Goal: Task Accomplishment & Management: Complete application form

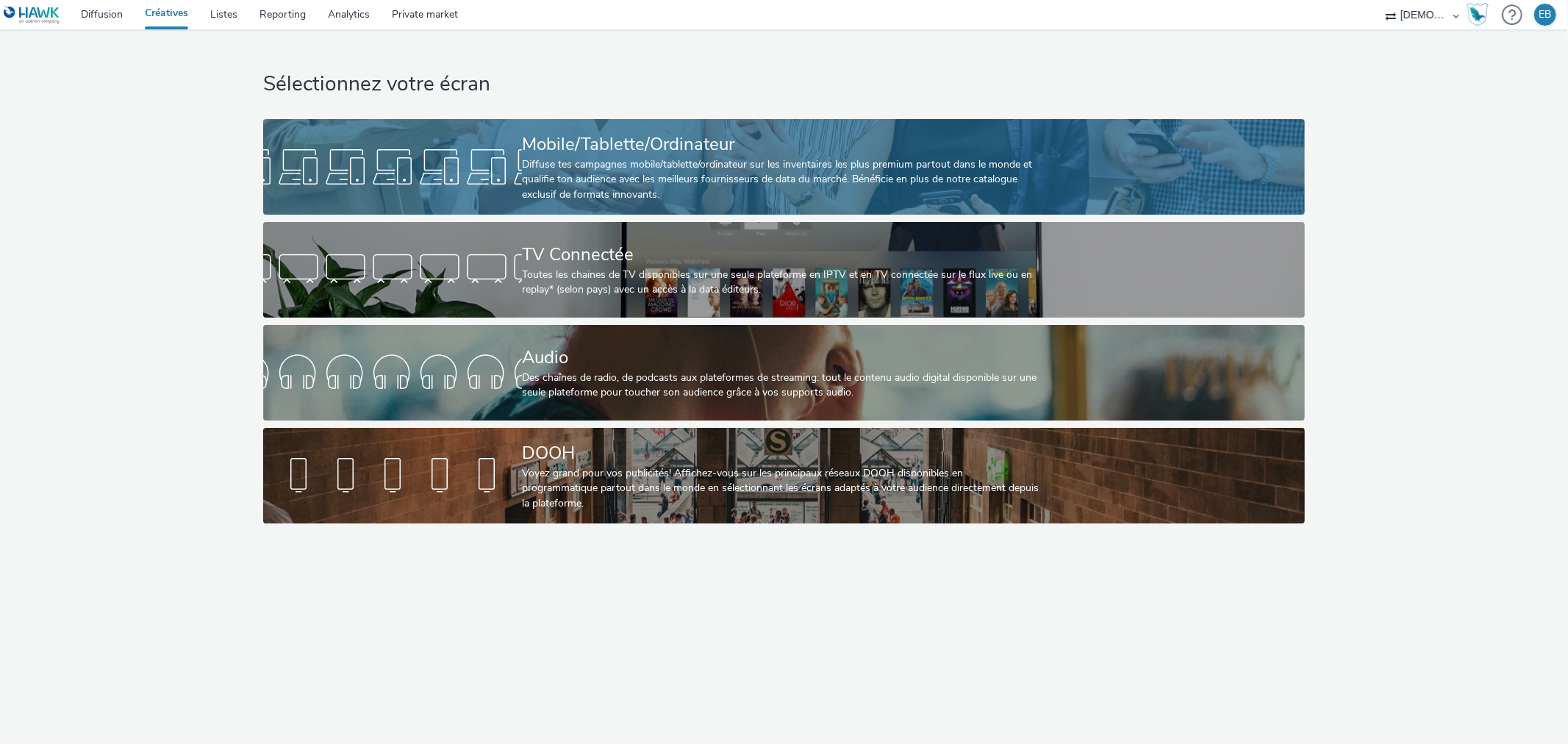
click at [553, 141] on div "Mobile/Tablette/Ordinateur" at bounding box center [780, 143] width 518 height 25
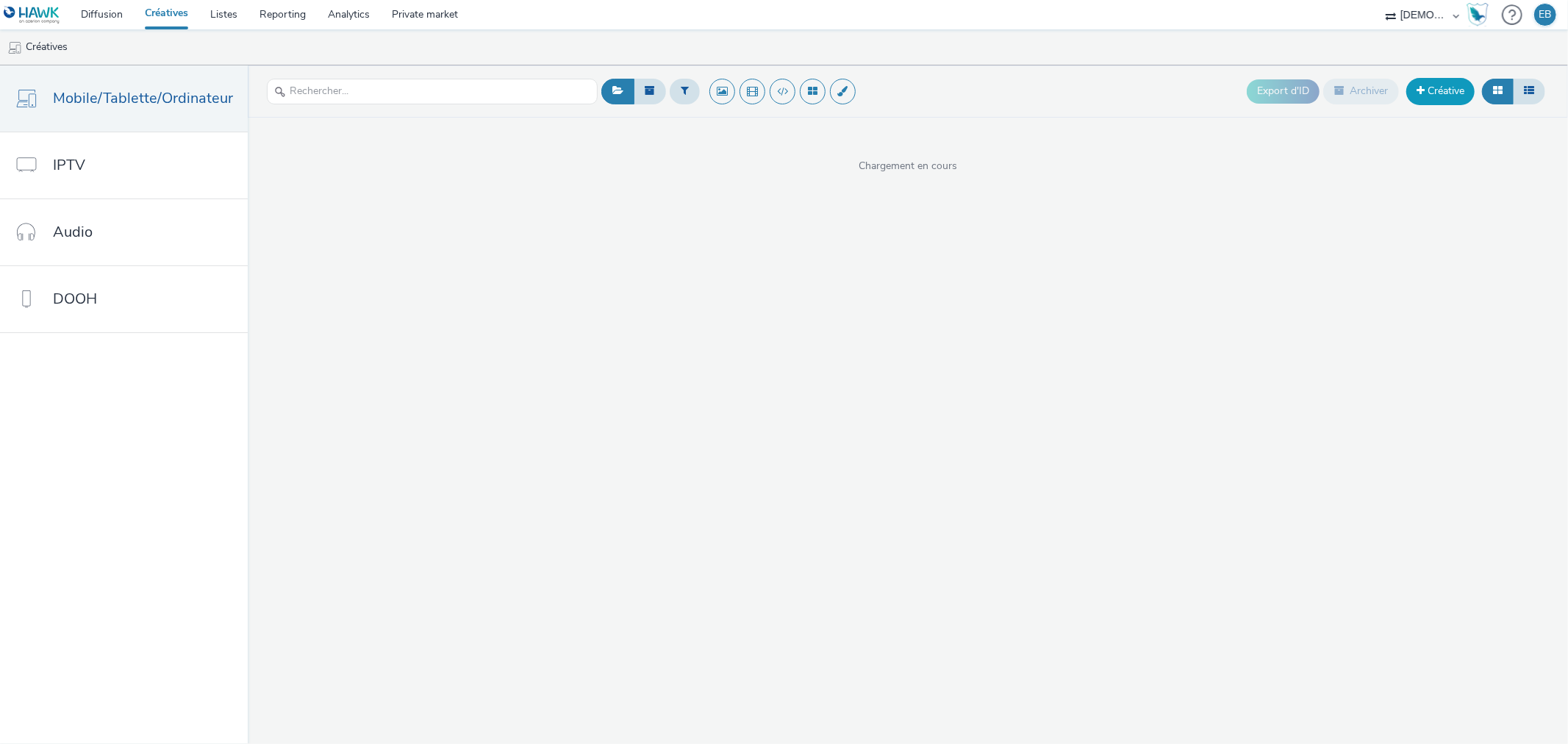
click at [1452, 96] on link "Créative" at bounding box center [1440, 91] width 68 height 26
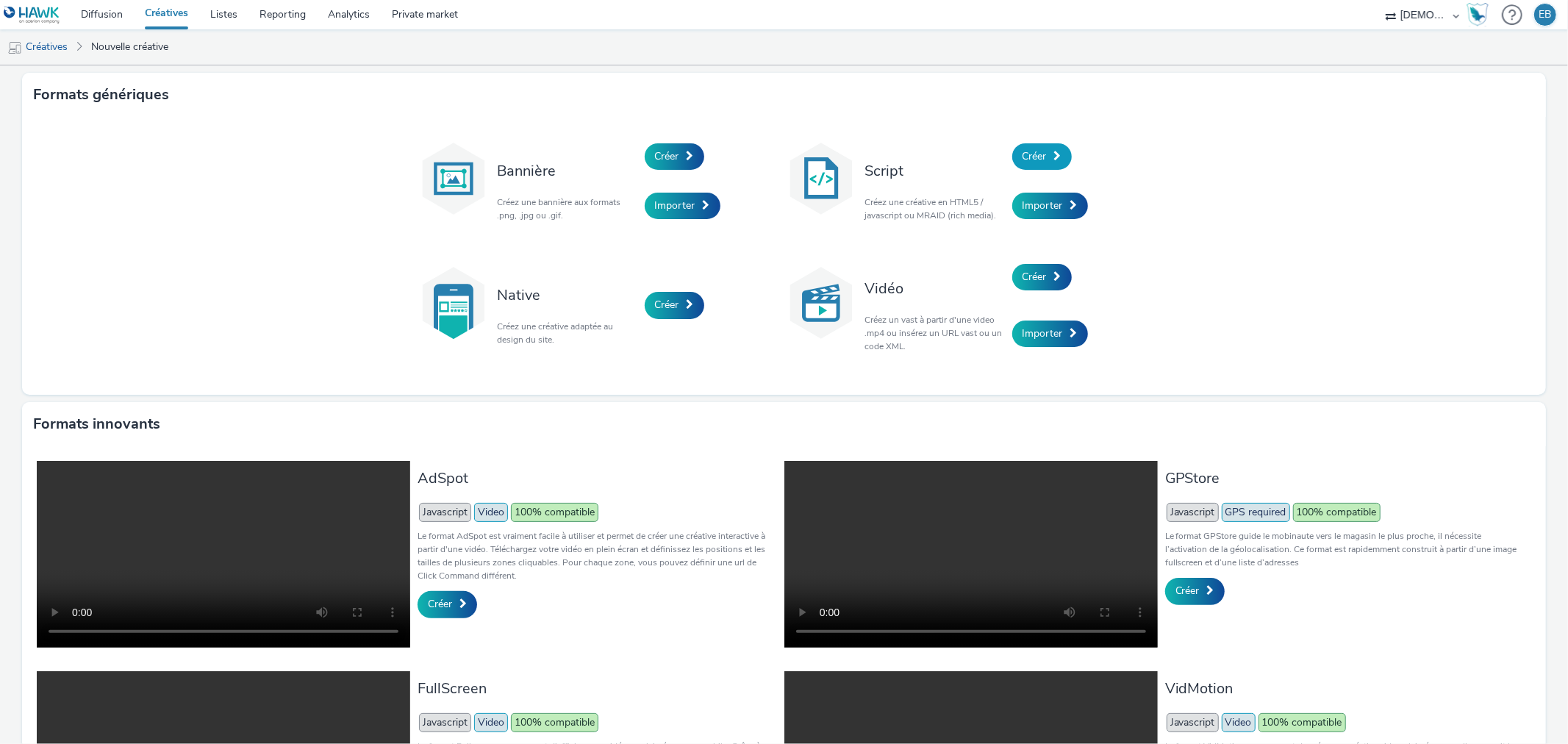
click at [1028, 153] on span "Créer" at bounding box center [1035, 156] width 24 height 14
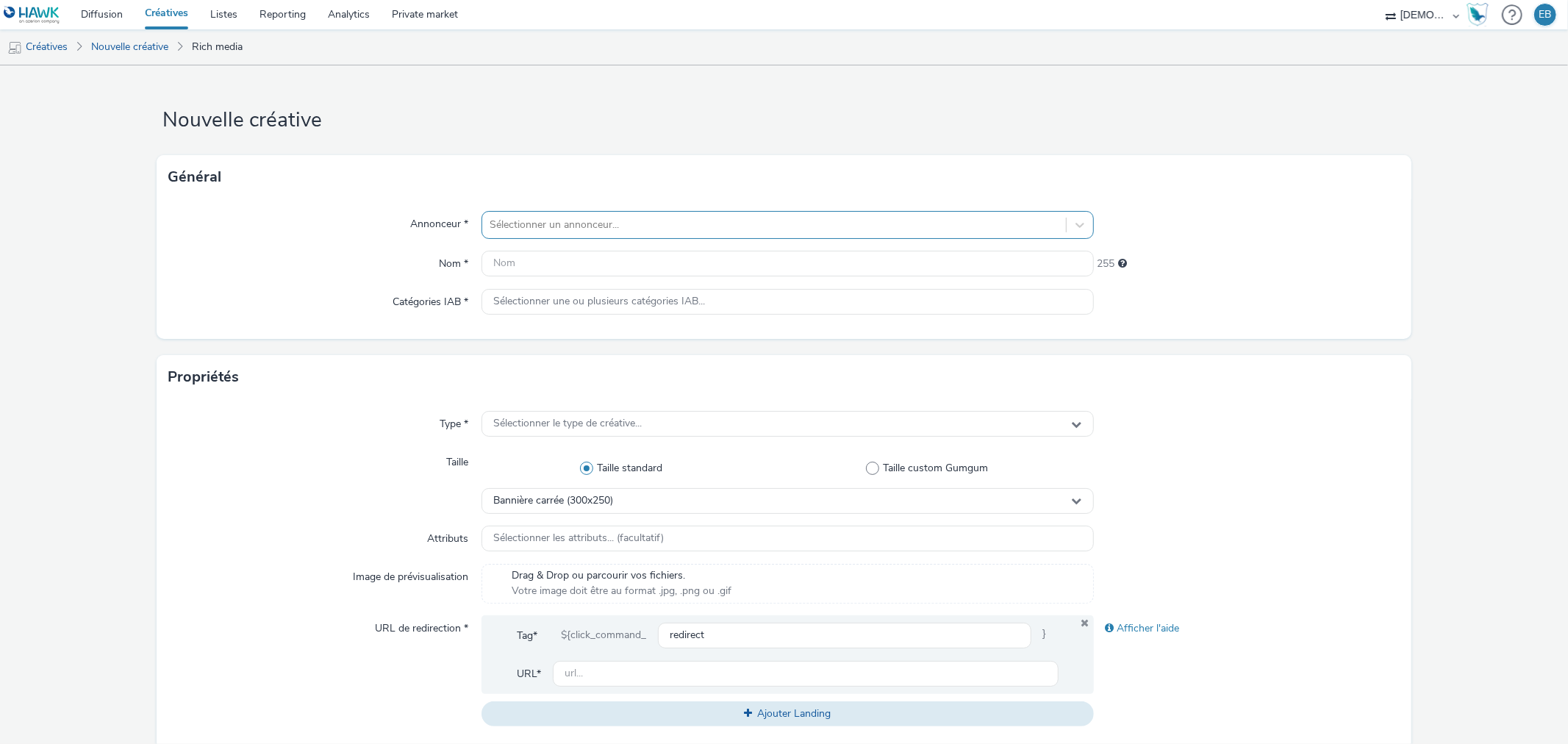
click at [798, 231] on div at bounding box center [774, 225] width 569 height 18
type input "[PERSON_NAME]"
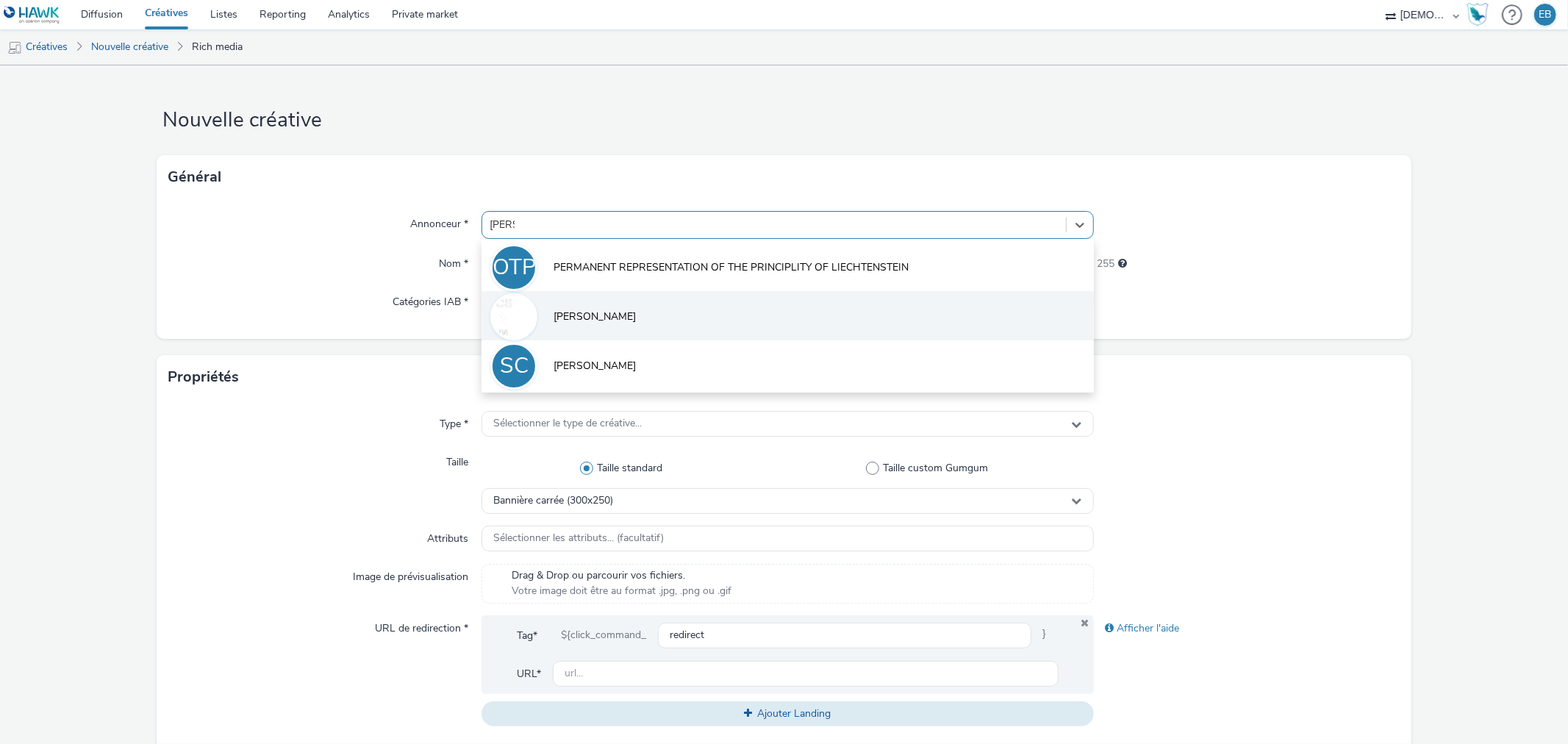
click at [741, 327] on li "[PERSON_NAME]" at bounding box center [787, 316] width 612 height 50
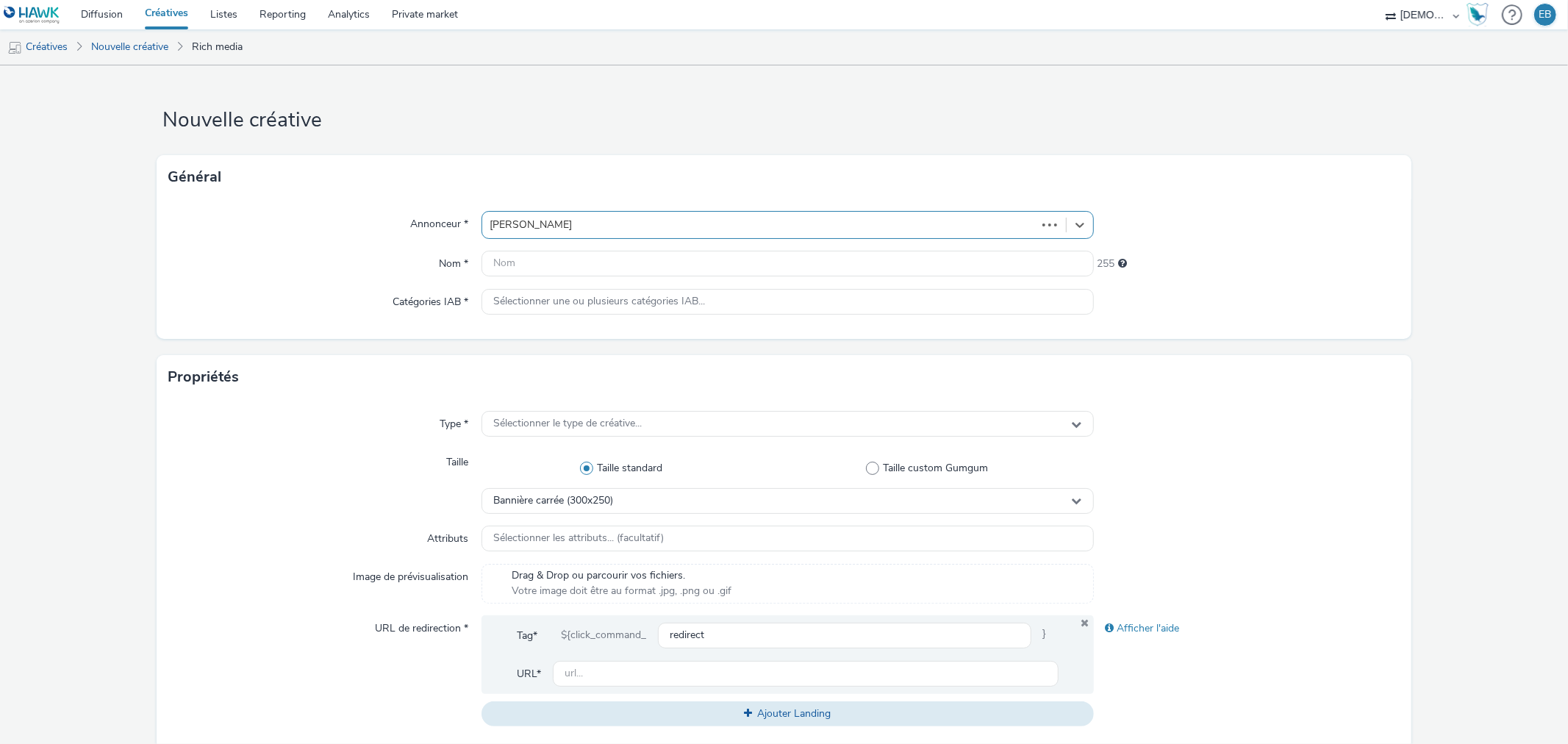
click at [685, 284] on div "Annonceur * option [PERSON_NAME], selected. Select is focused ,type to refine l…" at bounding box center [783, 269] width 1254 height 140
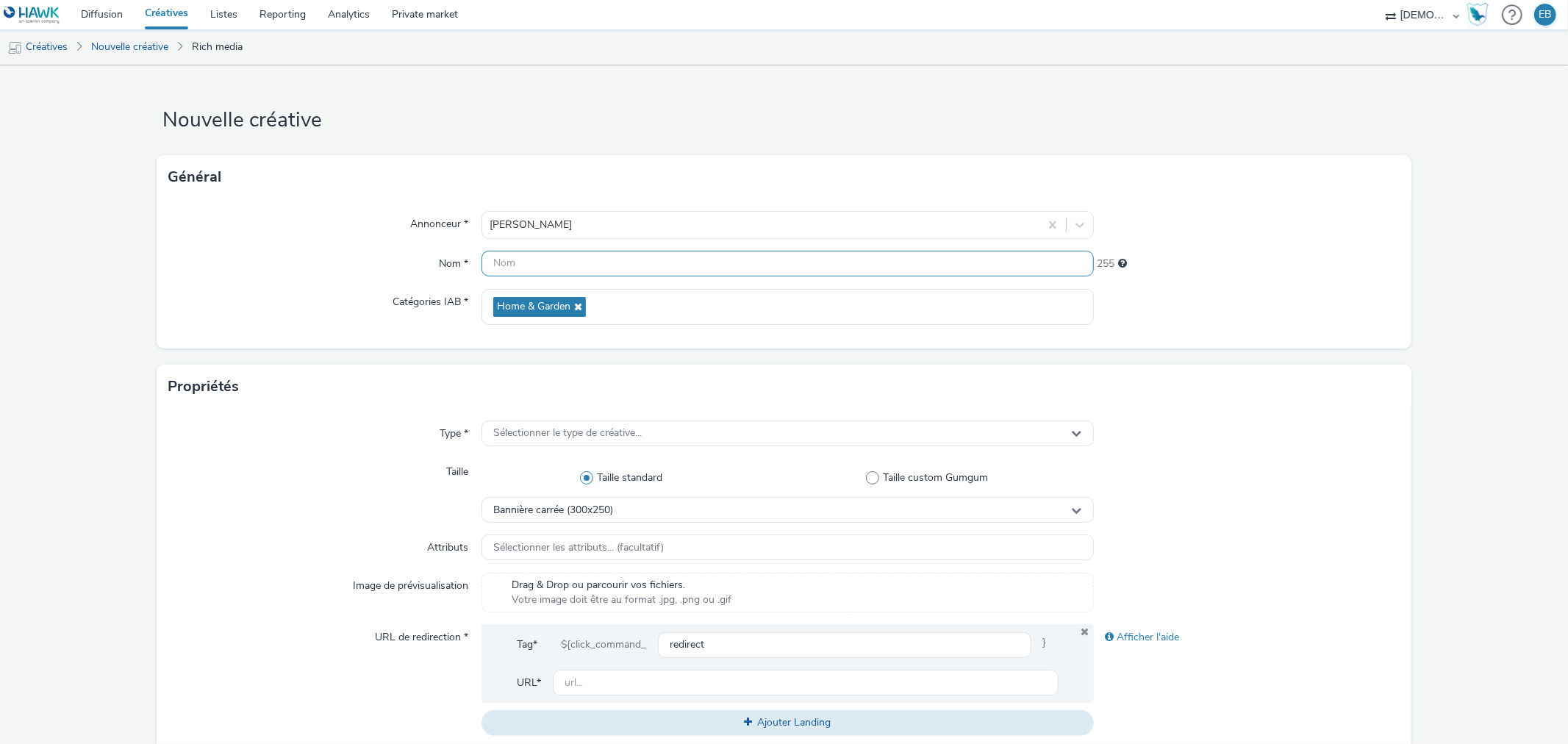
click at [687, 261] on input "text" at bounding box center [787, 263] width 612 height 25
type input "320x480_Liquidation"
click at [568, 422] on div "Sélectionner le type de créative..." at bounding box center [787, 433] width 612 height 25
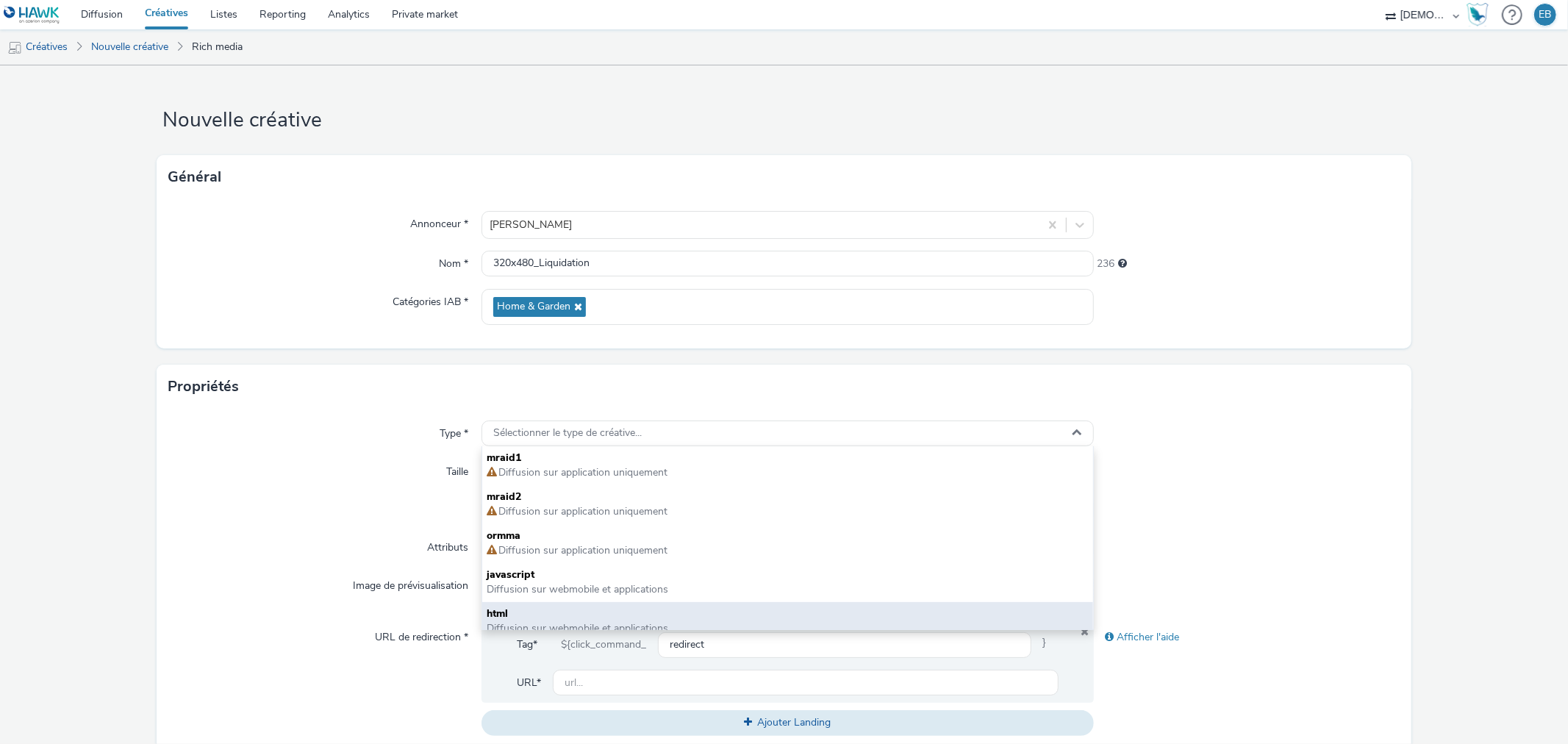
click at [565, 603] on div "html Diffusion sur webmobile et applications" at bounding box center [787, 622] width 610 height 39
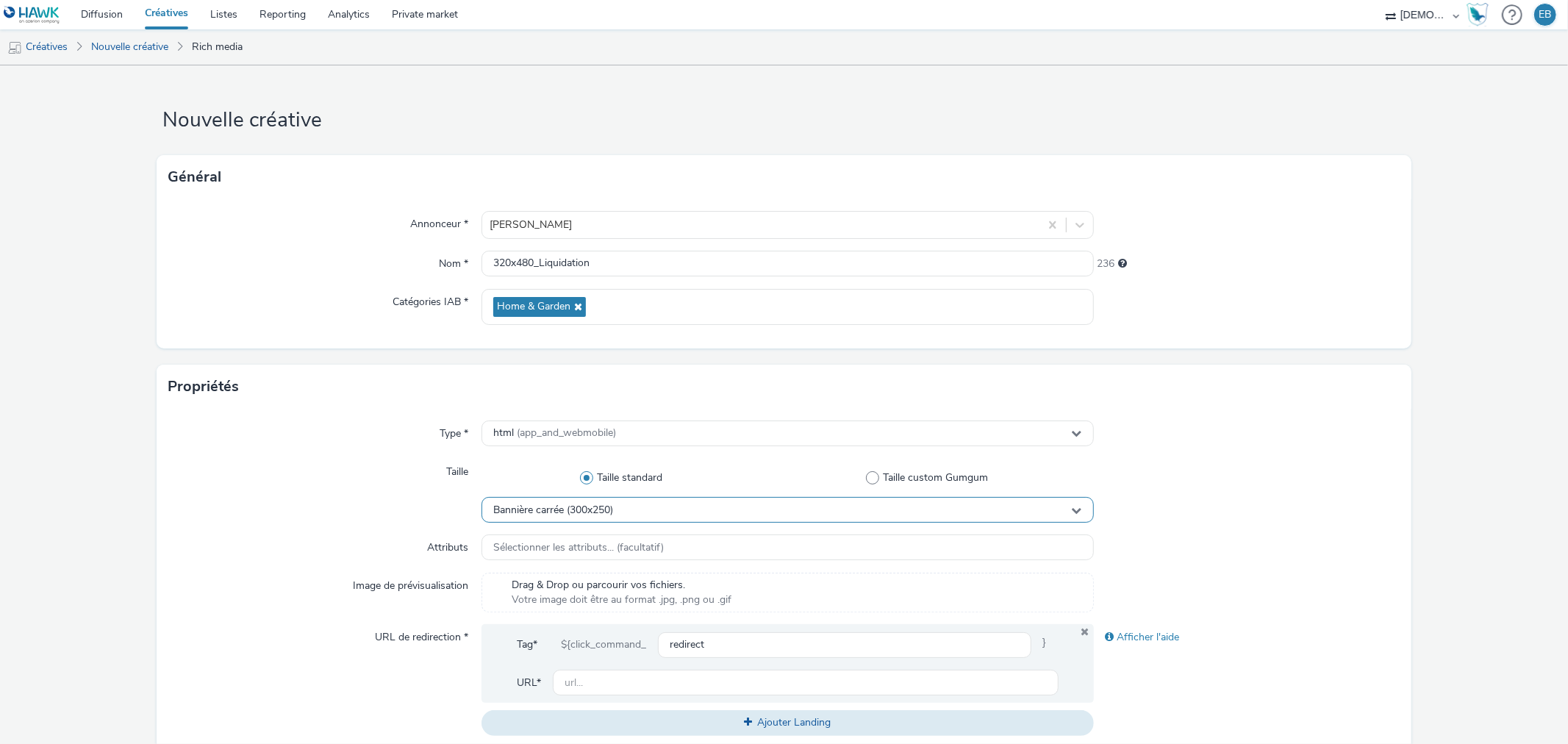
click at [664, 509] on div "Bannière carrée (300x250)" at bounding box center [787, 510] width 612 height 25
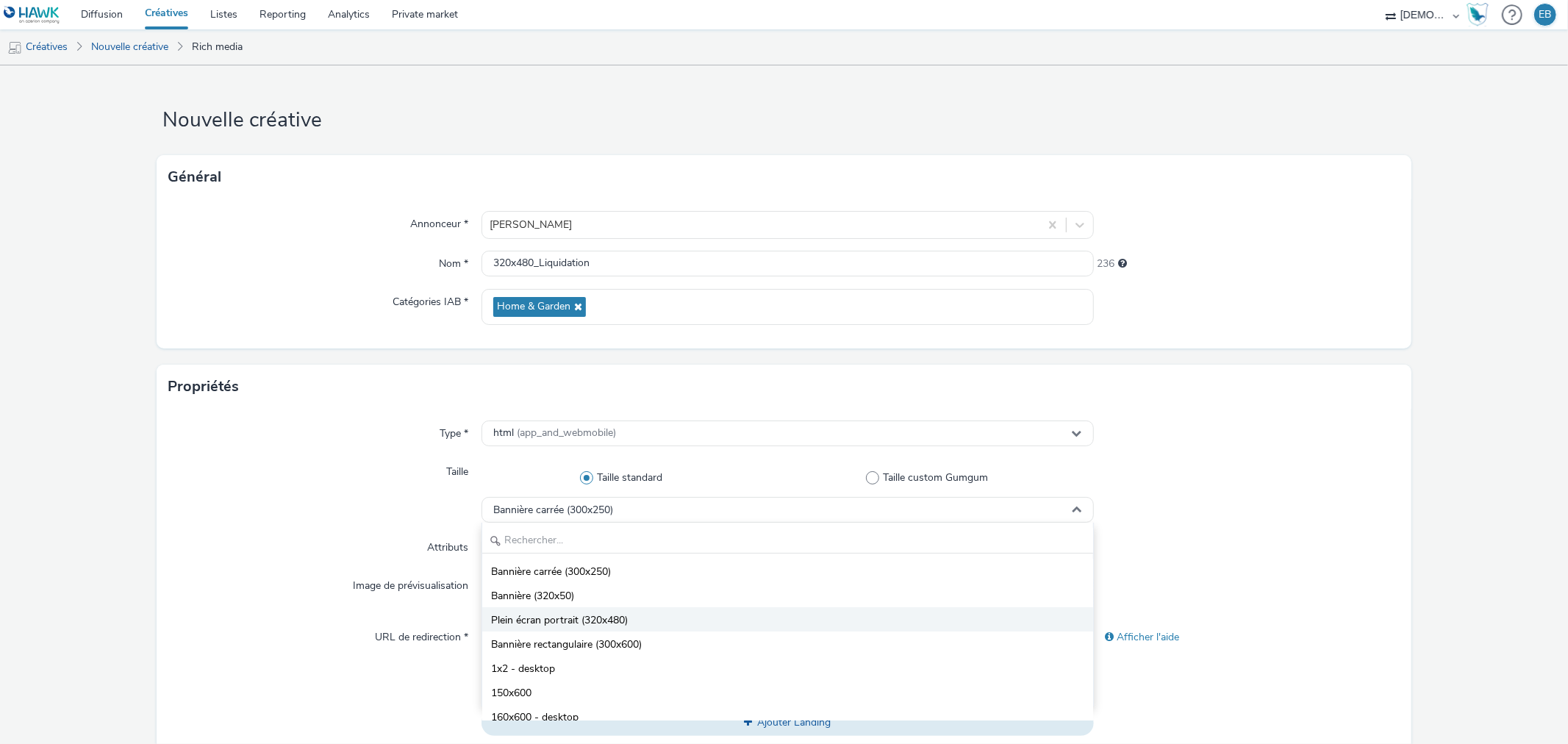
click at [623, 620] on span "Plein écran portrait (320x480)" at bounding box center [559, 621] width 137 height 15
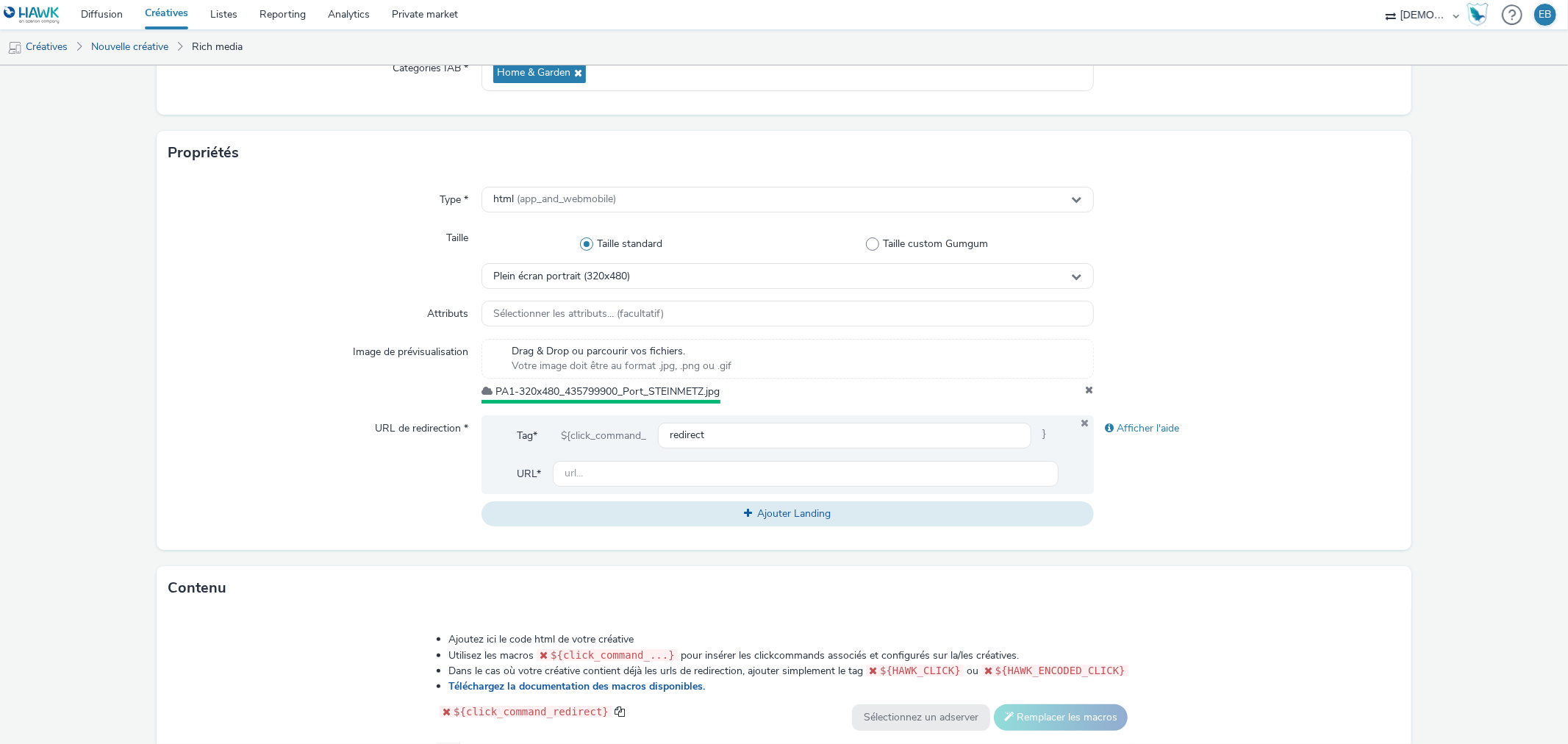
scroll to position [326, 0]
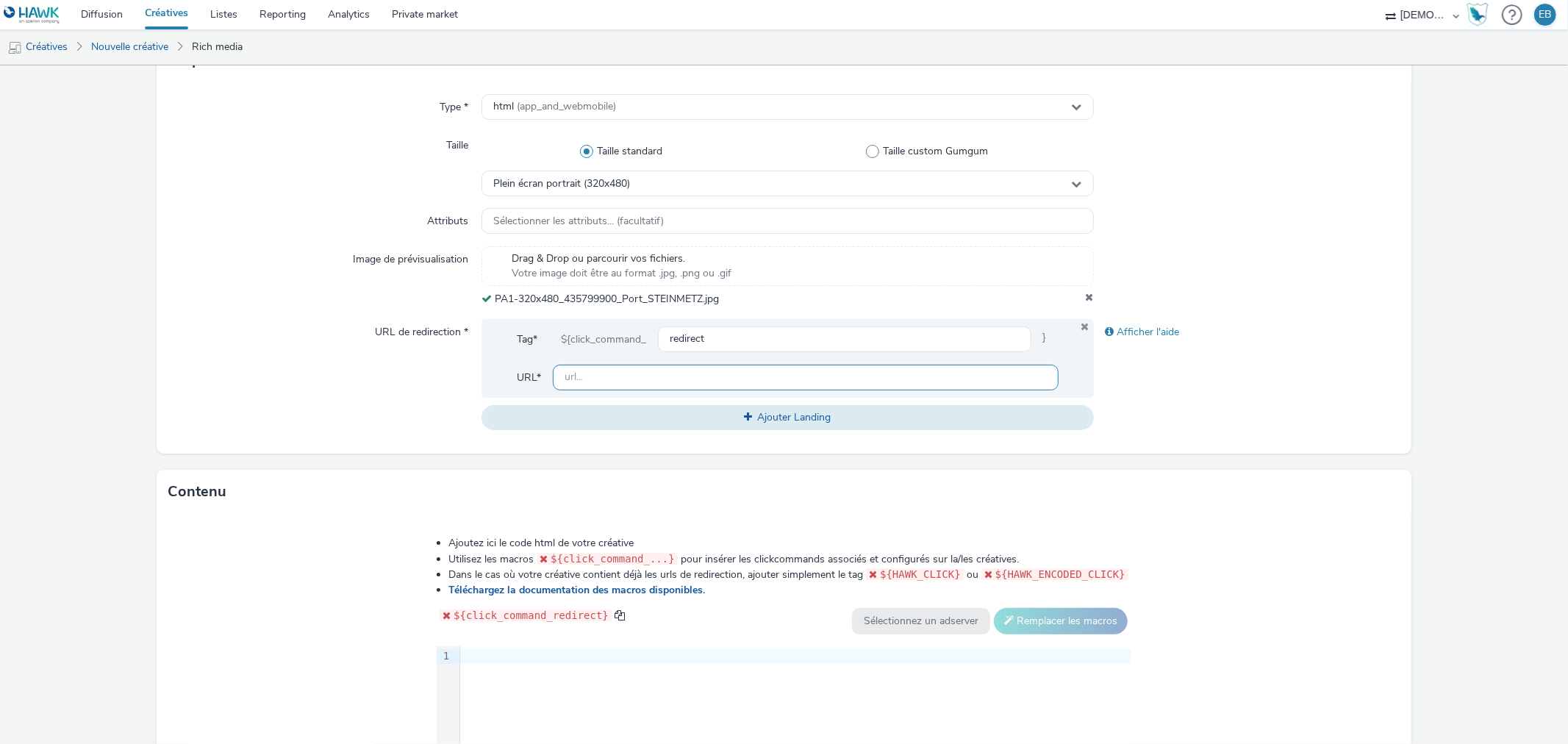
click at [703, 380] on input "text" at bounding box center [805, 377] width 505 height 25
paste input "[URL][DOMAIN_NAME][PERSON_NAME]"
type input "[URL][DOMAIN_NAME][PERSON_NAME]"
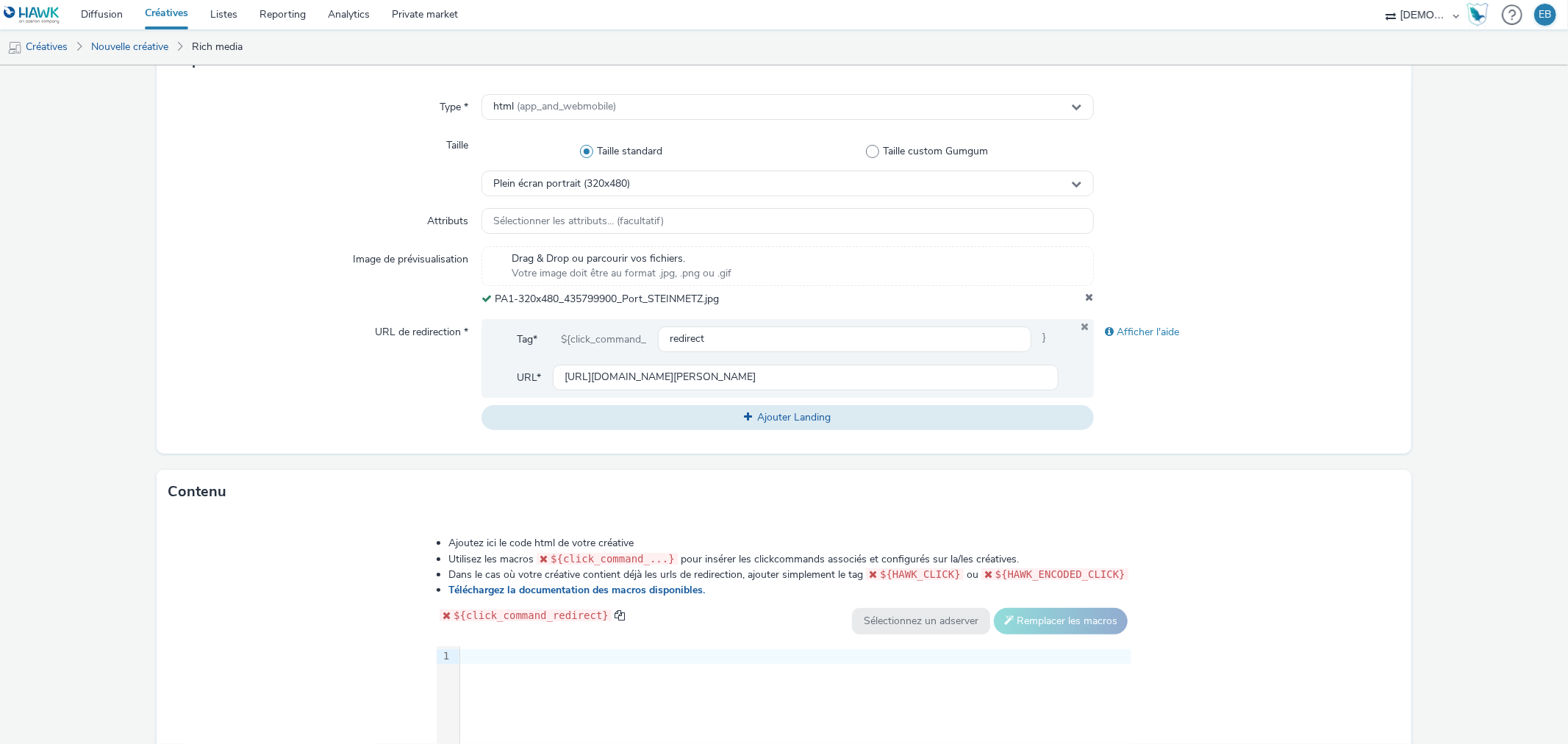
drag, startPoint x: 191, startPoint y: 3, endPoint x: 159, endPoint y: 13, distance: 33.5
click at [668, 681] on div "9 1 ›" at bounding box center [784, 756] width 695 height 220
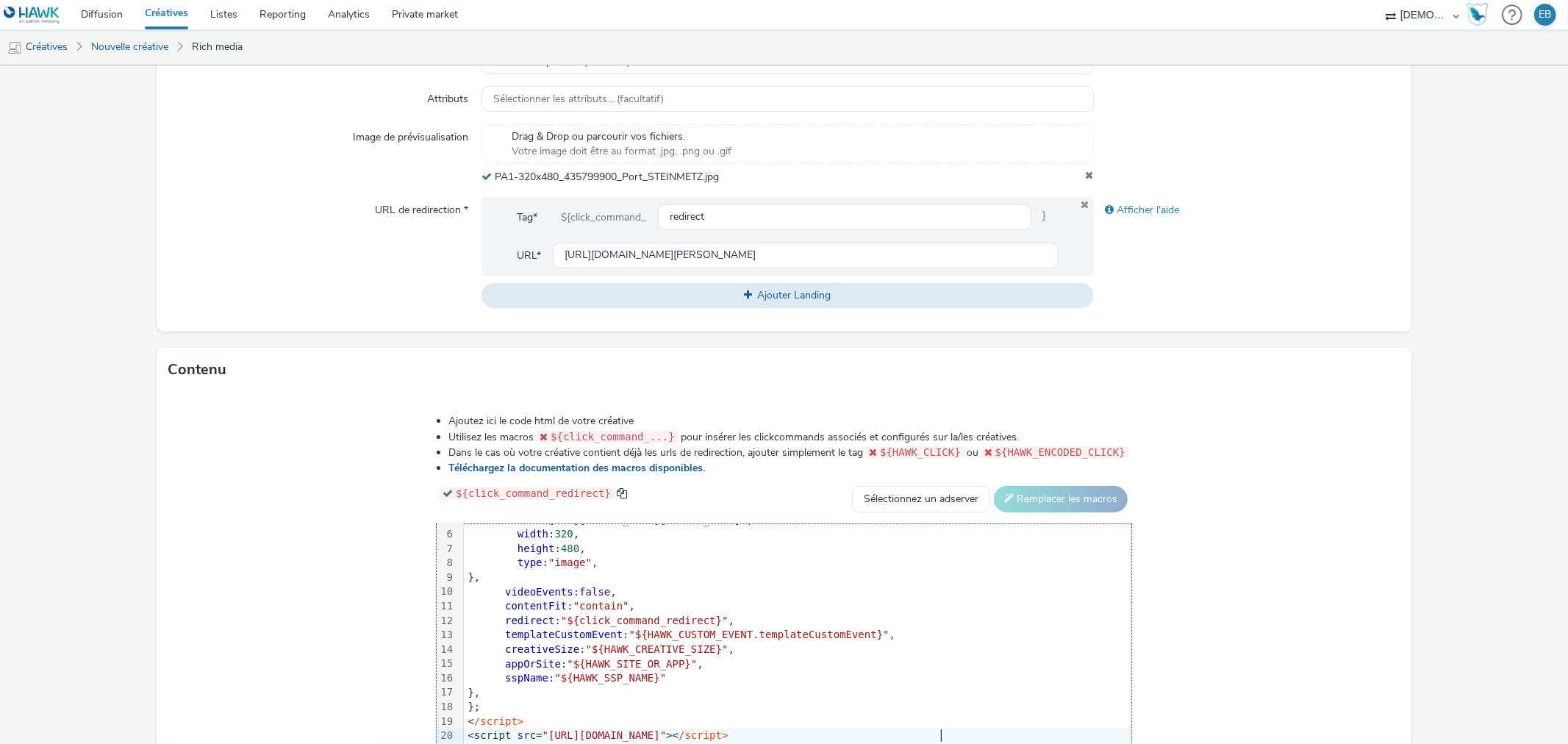
scroll to position [547, 0]
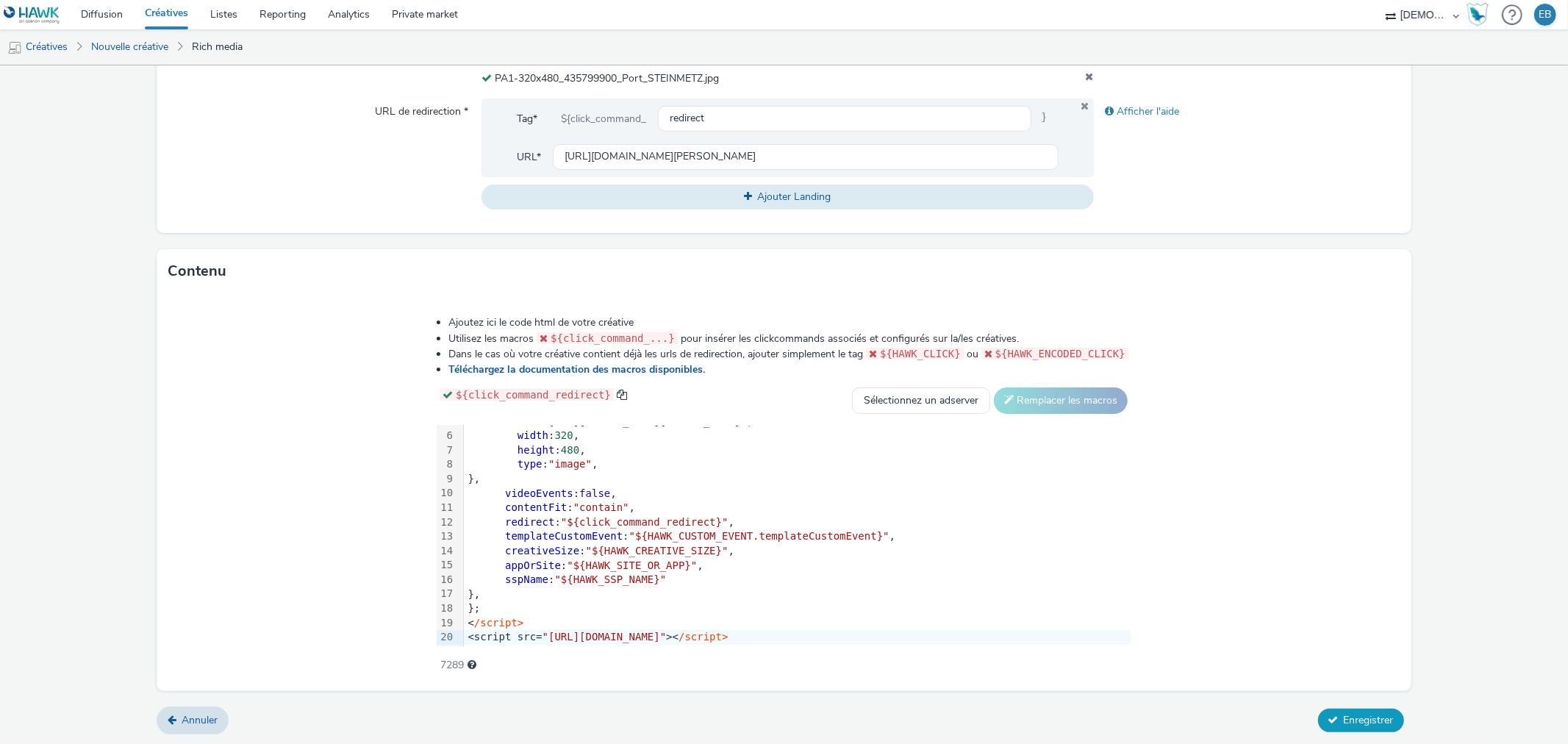
click at [1379, 713] on span "Enregistrer" at bounding box center [1368, 720] width 50 height 14
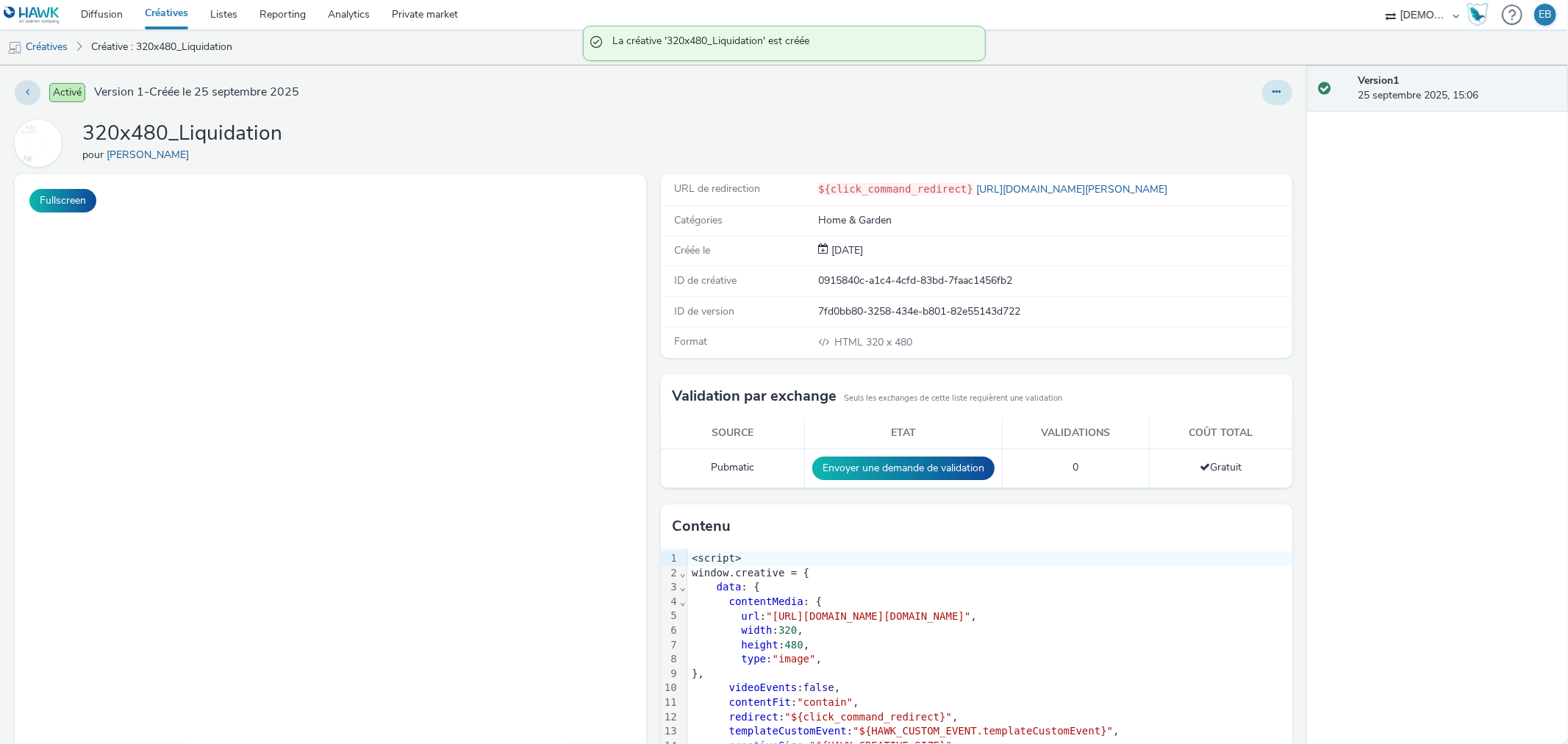
click at [1274, 98] on button at bounding box center [1278, 93] width 30 height 25
click at [1256, 112] on link "Modifier" at bounding box center [1237, 122] width 111 height 29
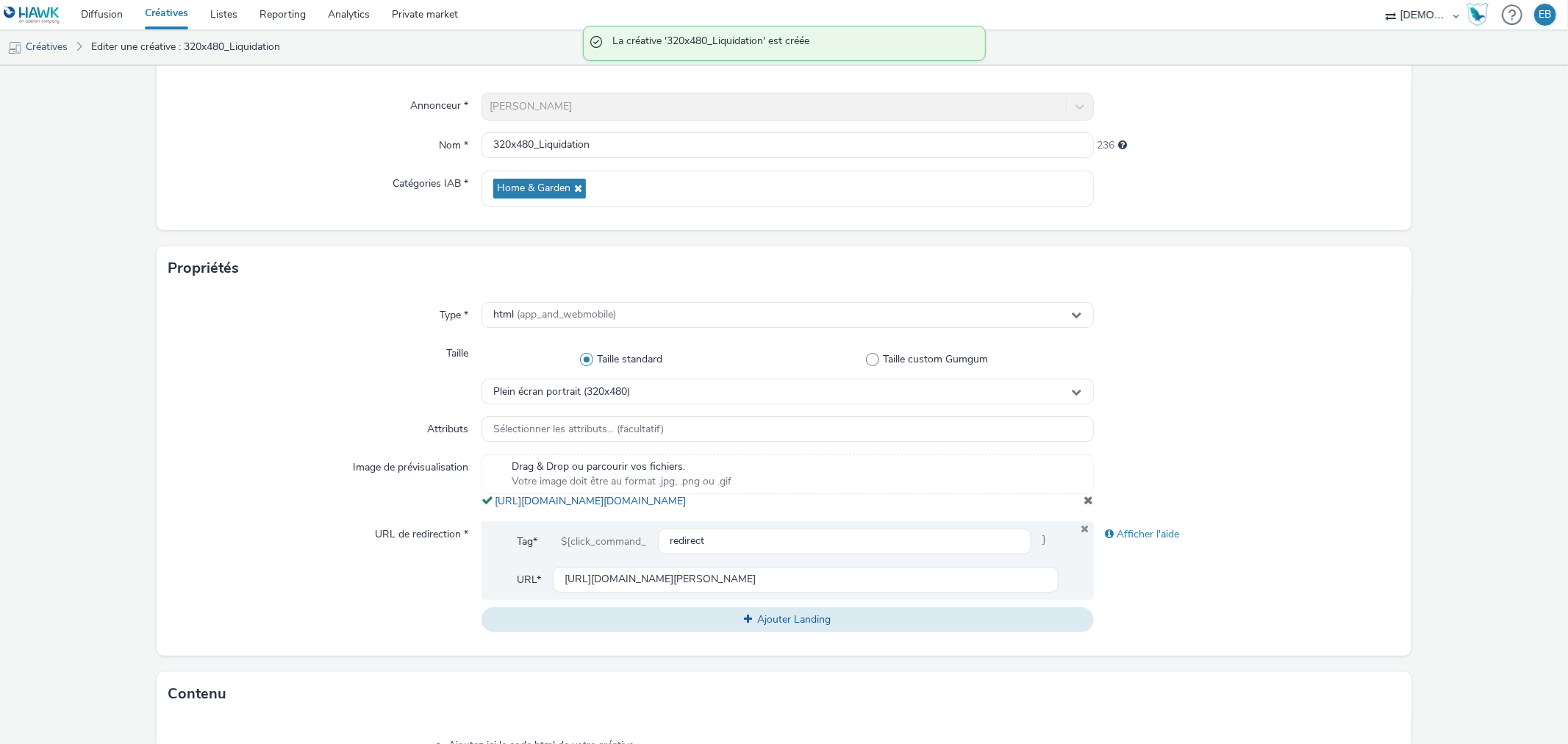
scroll to position [200, 0]
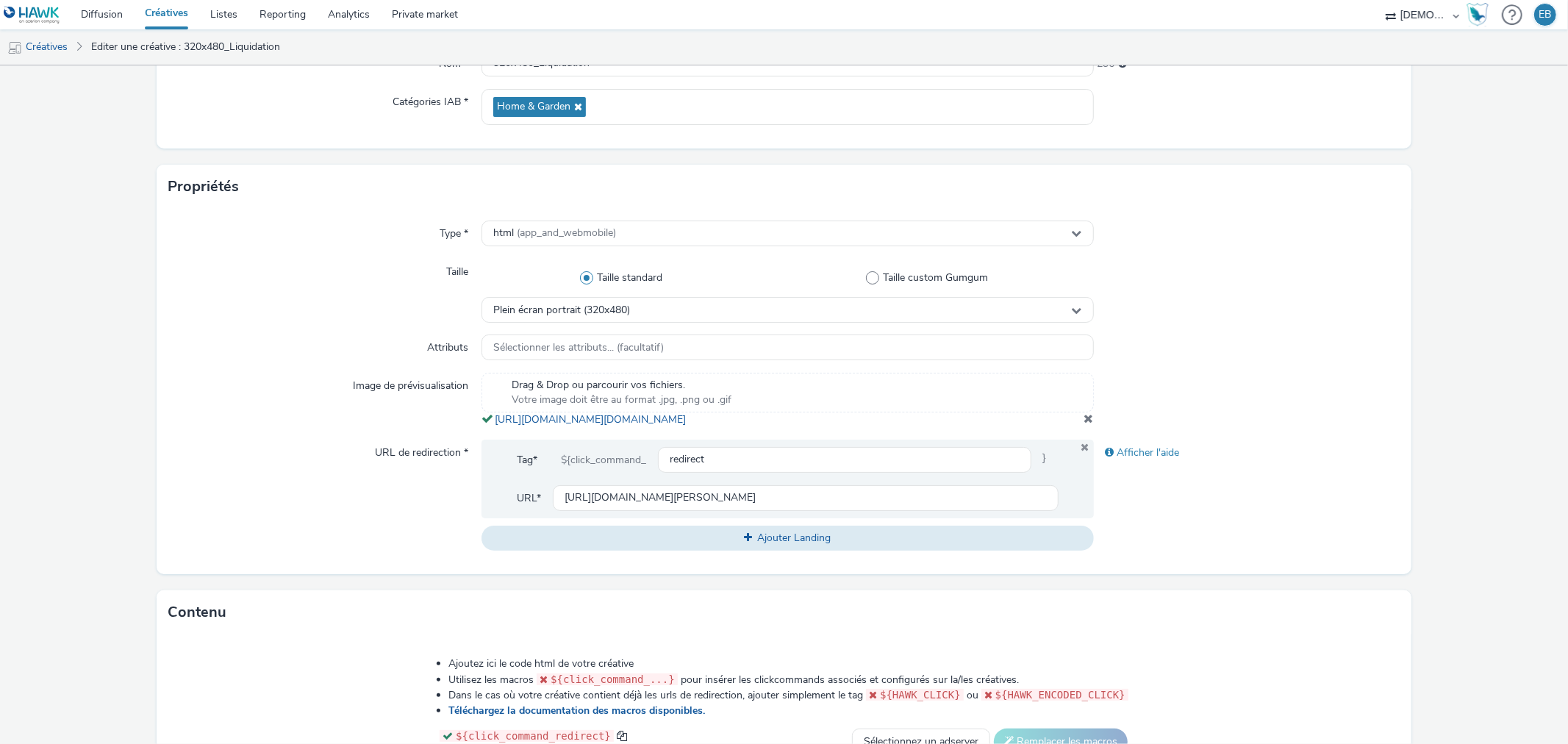
drag, startPoint x: 819, startPoint y: 436, endPoint x: 483, endPoint y: 421, distance: 336.3
click at [483, 421] on div "Drag & Drop ou parcourir vos fichiers. Votre image doit être au format .jpg, .p…" at bounding box center [787, 400] width 612 height 54
copy span "[URL][DOMAIN_NAME][DOMAIN_NAME]"
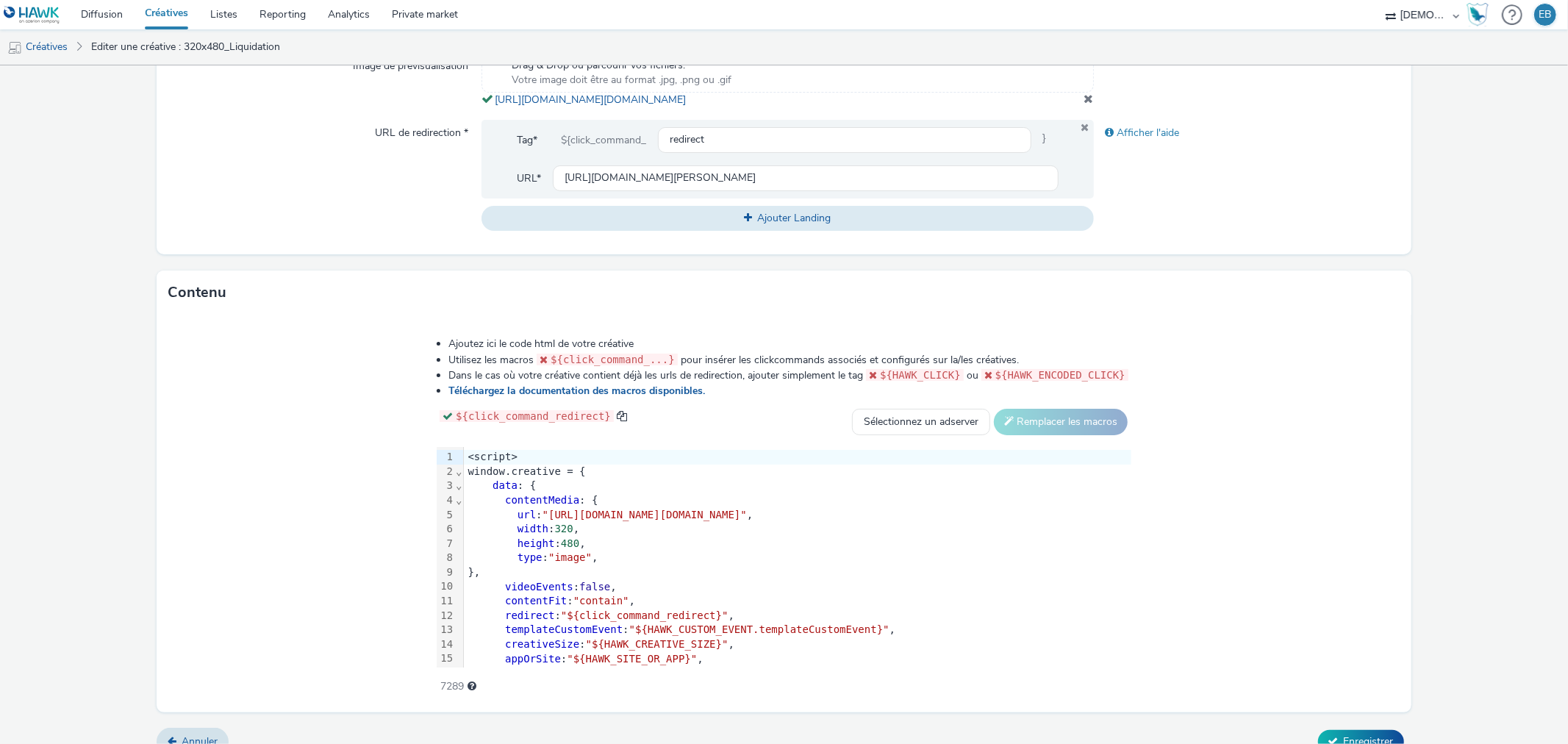
scroll to position [527, 0]
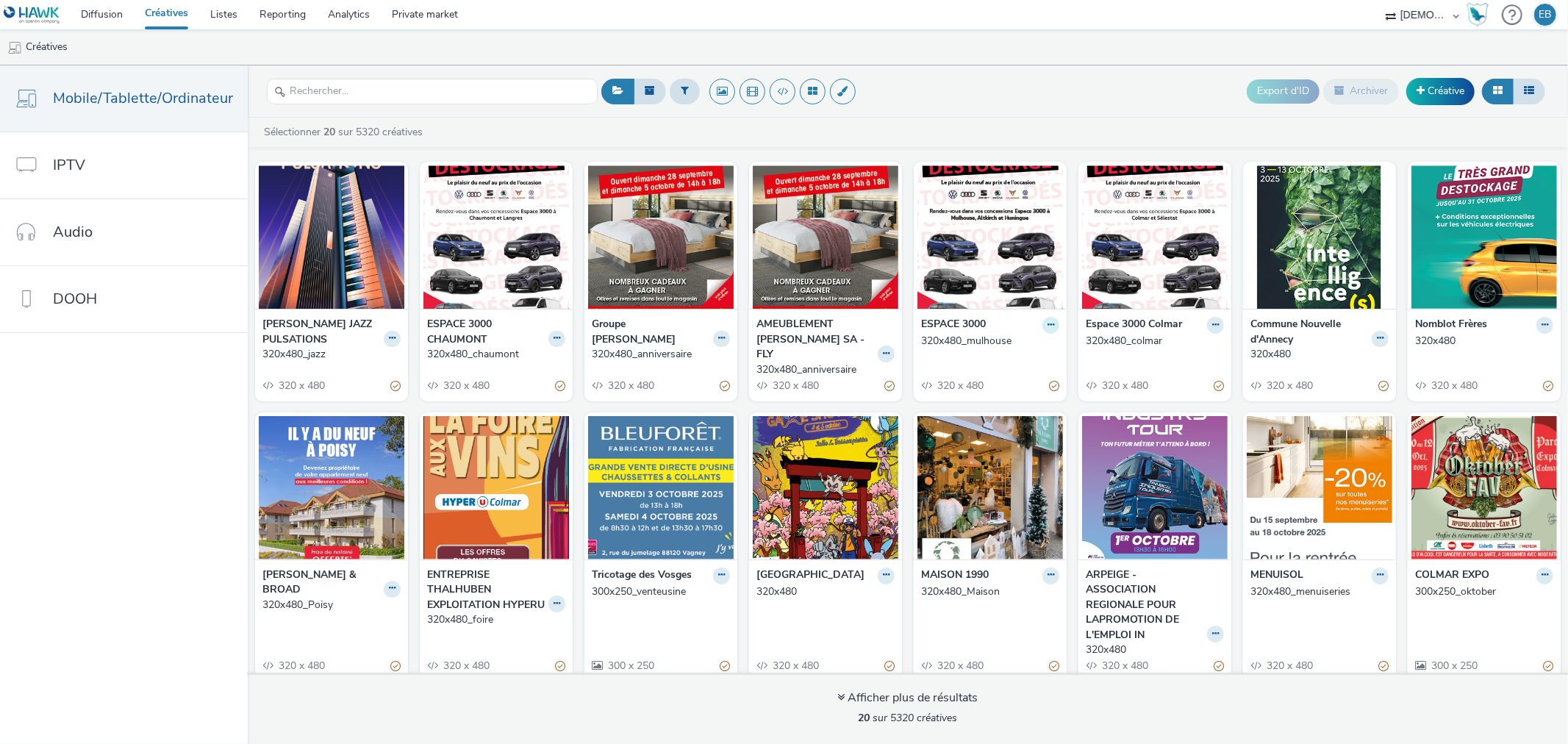
click at [1045, 326] on button at bounding box center [1051, 325] width 17 height 17
click at [1008, 346] on link "Modifier" at bounding box center [1004, 350] width 111 height 29
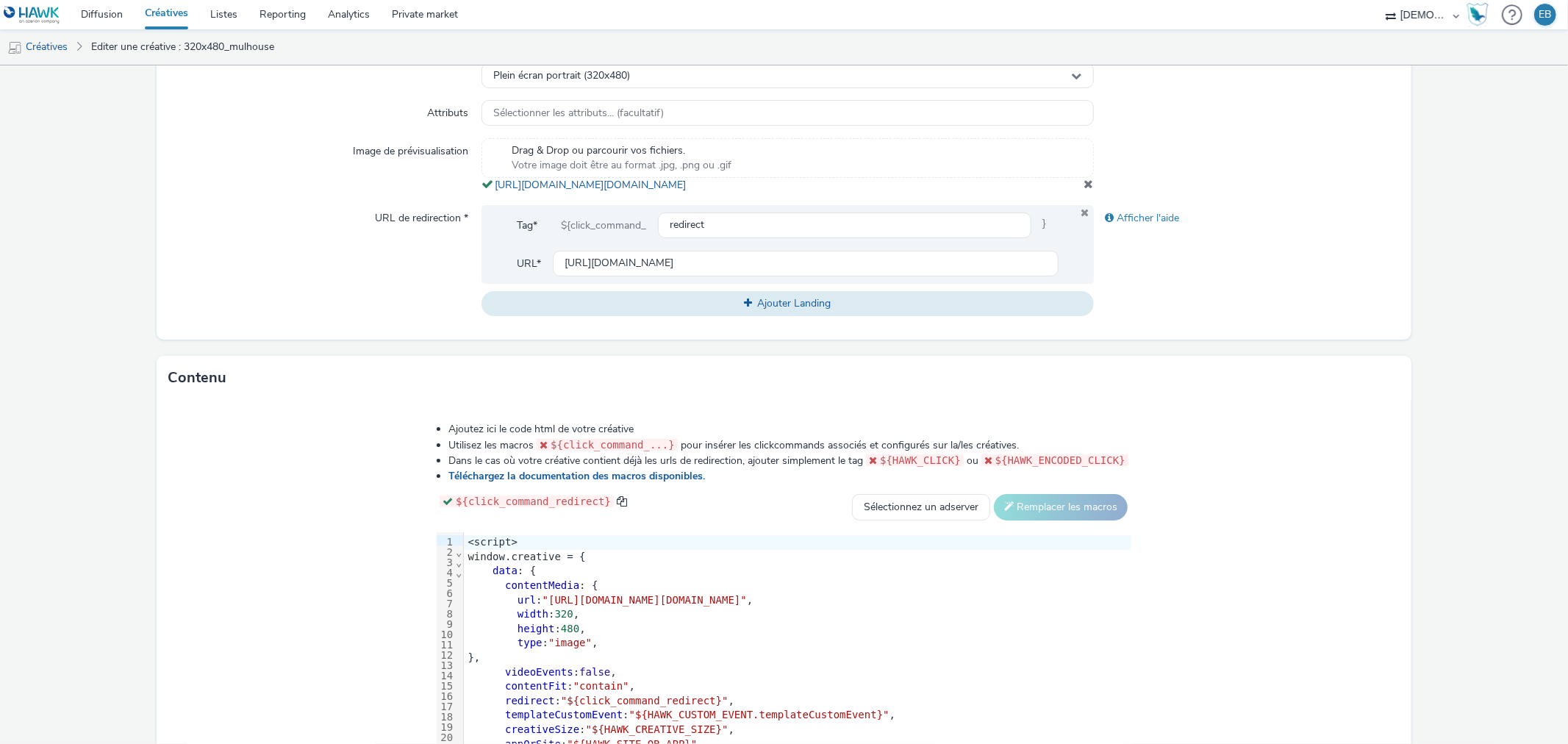
scroll to position [556, 0]
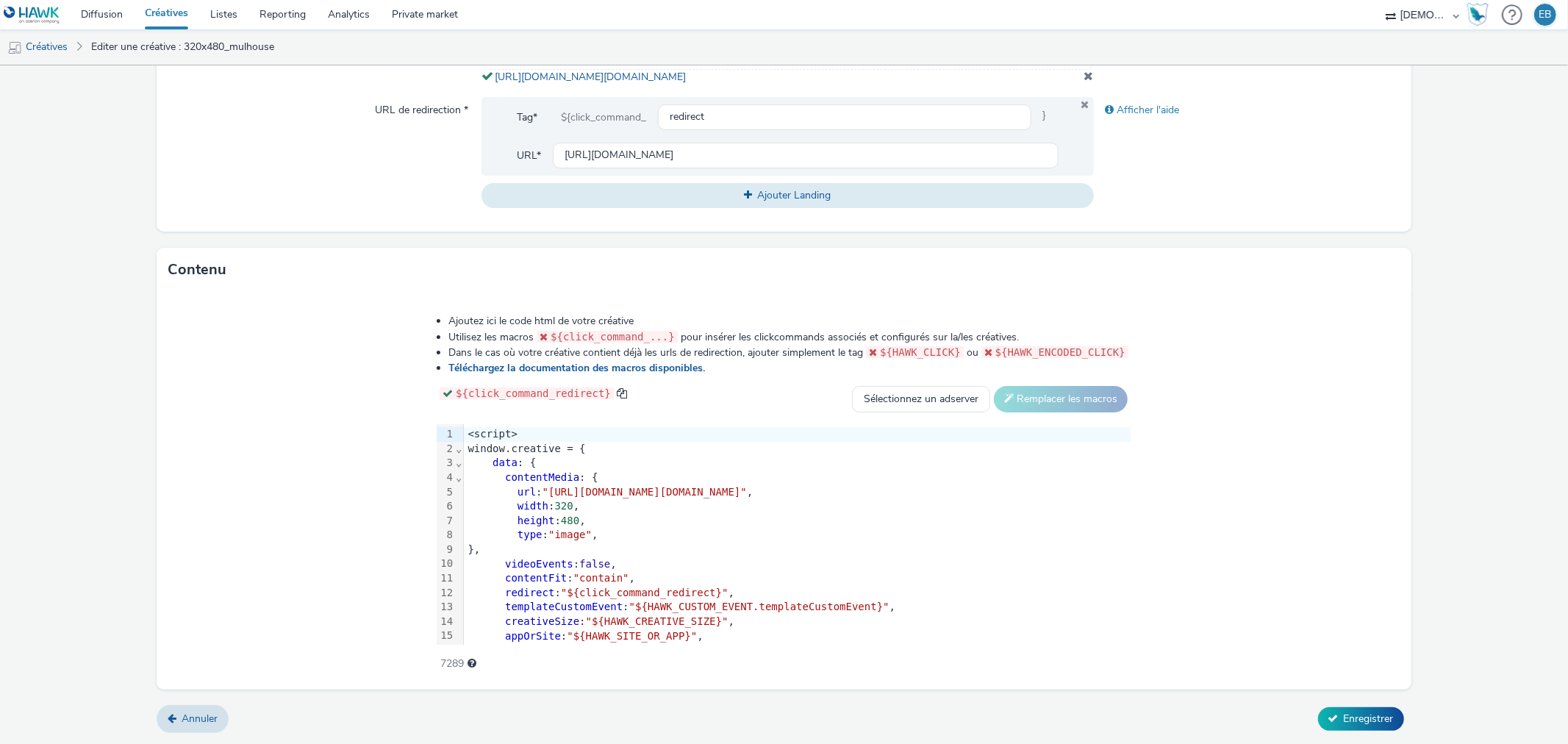
click at [721, 569] on div "videoEvents : false ," at bounding box center [797, 565] width 668 height 15
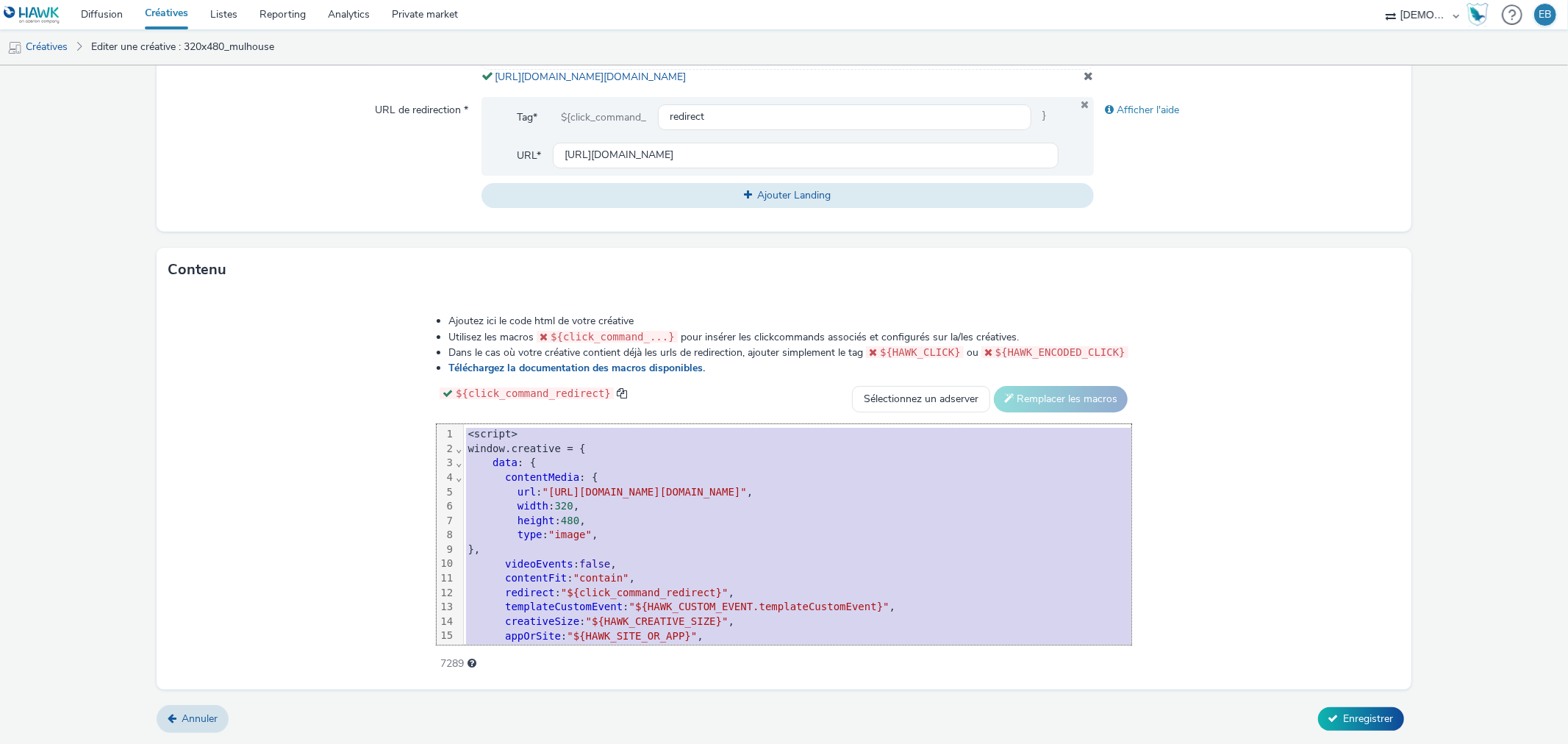
copy div "<script> window.creative = { data : { contentMedia : { url : "[URL][DOMAIN_NAME…"
